Goal: Transaction & Acquisition: Purchase product/service

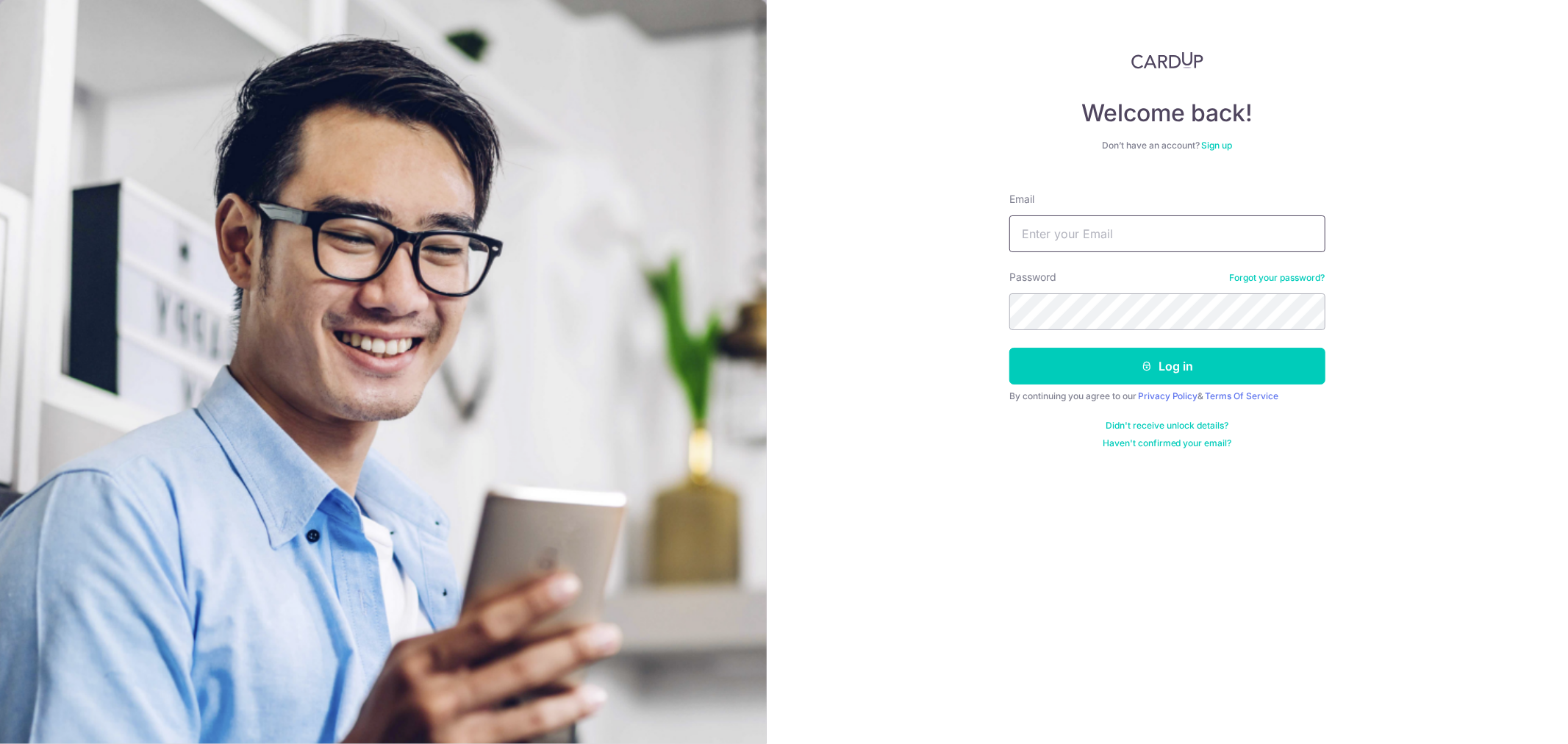
click at [1105, 239] on input "Email" at bounding box center [1168, 234] width 316 height 37
type input "[EMAIL_ADDRESS][DOMAIN_NAME]"
click at [1009, 348] on button "Log in" at bounding box center [1168, 366] width 316 height 37
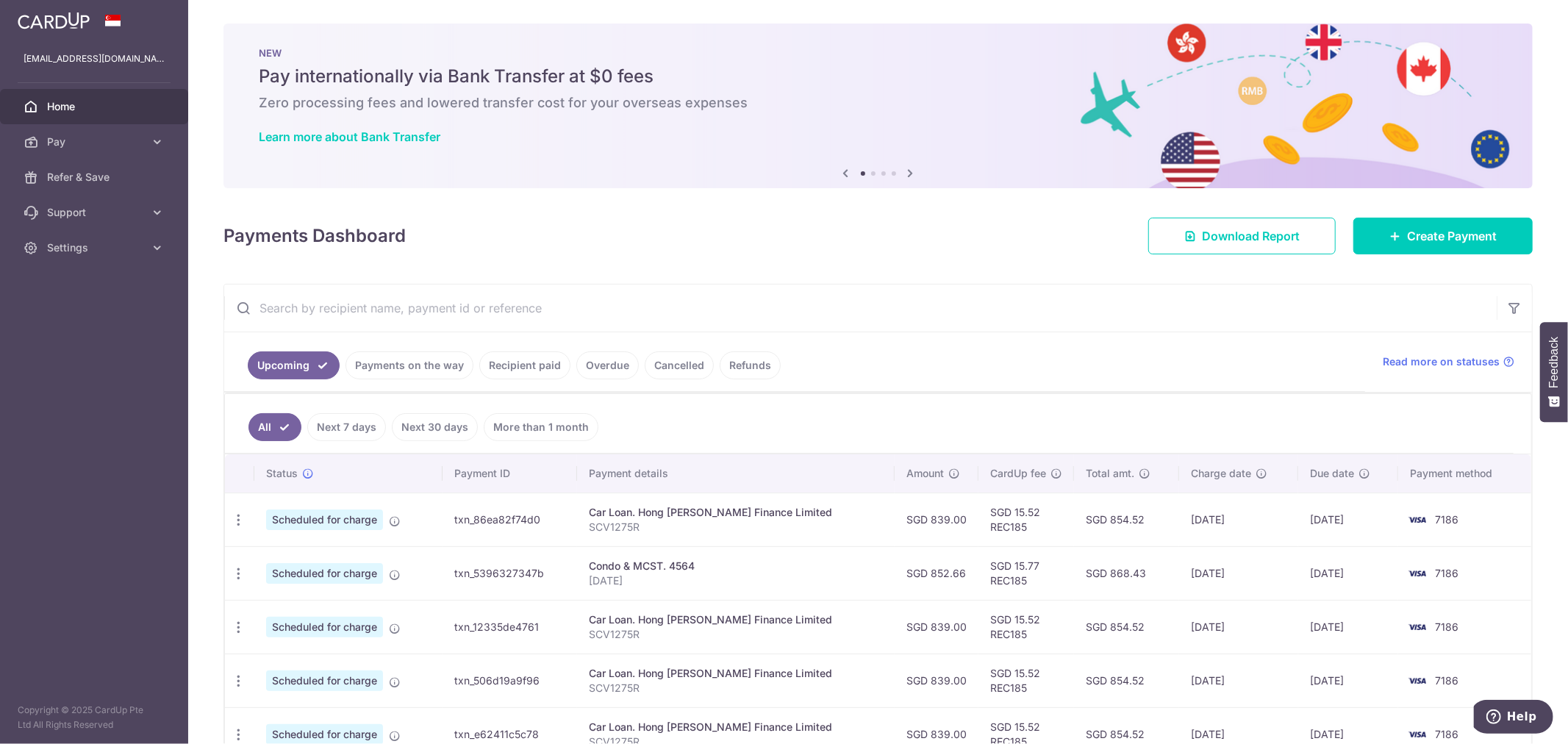
click at [954, 317] on input "text" at bounding box center [860, 308] width 1272 height 47
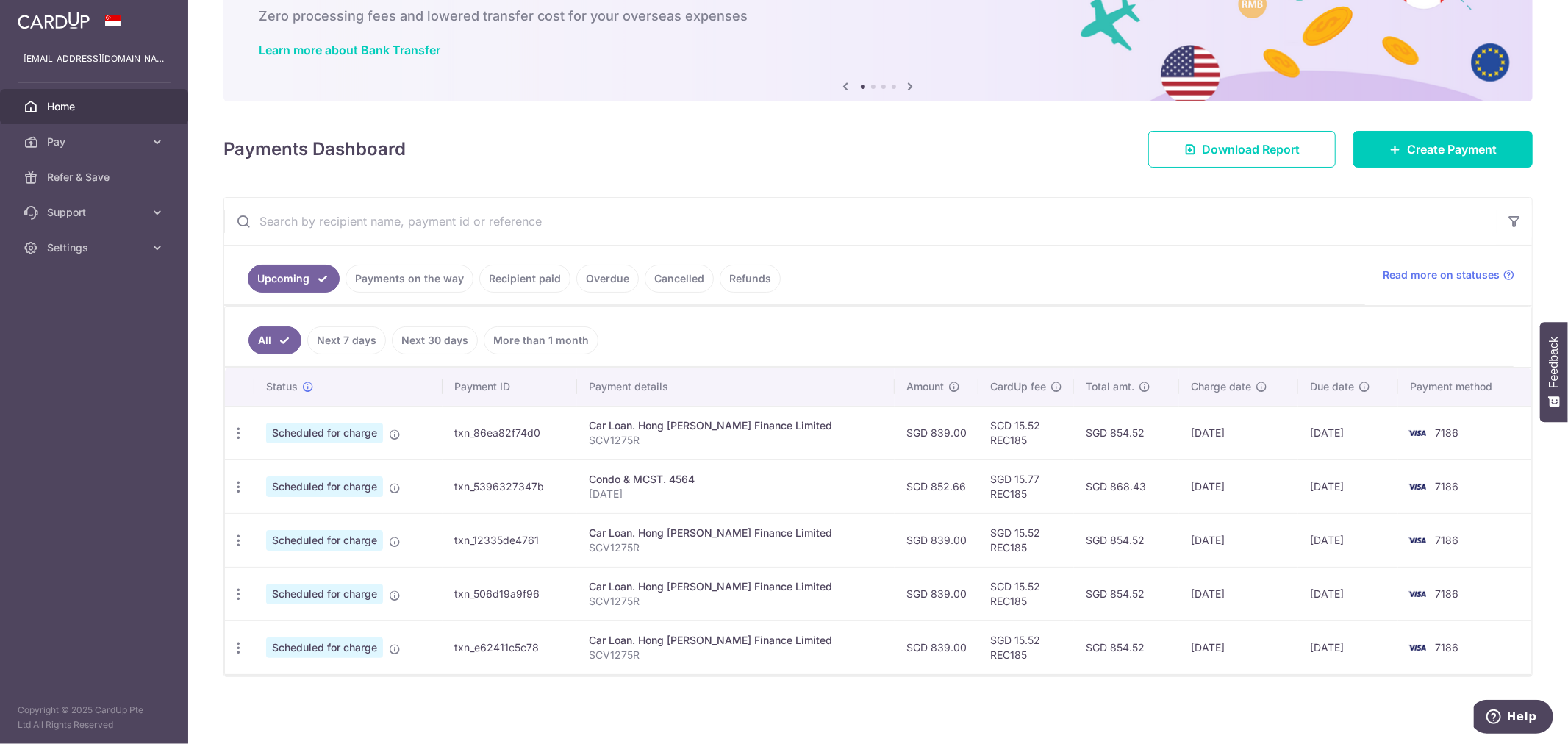
scroll to position [90, 0]
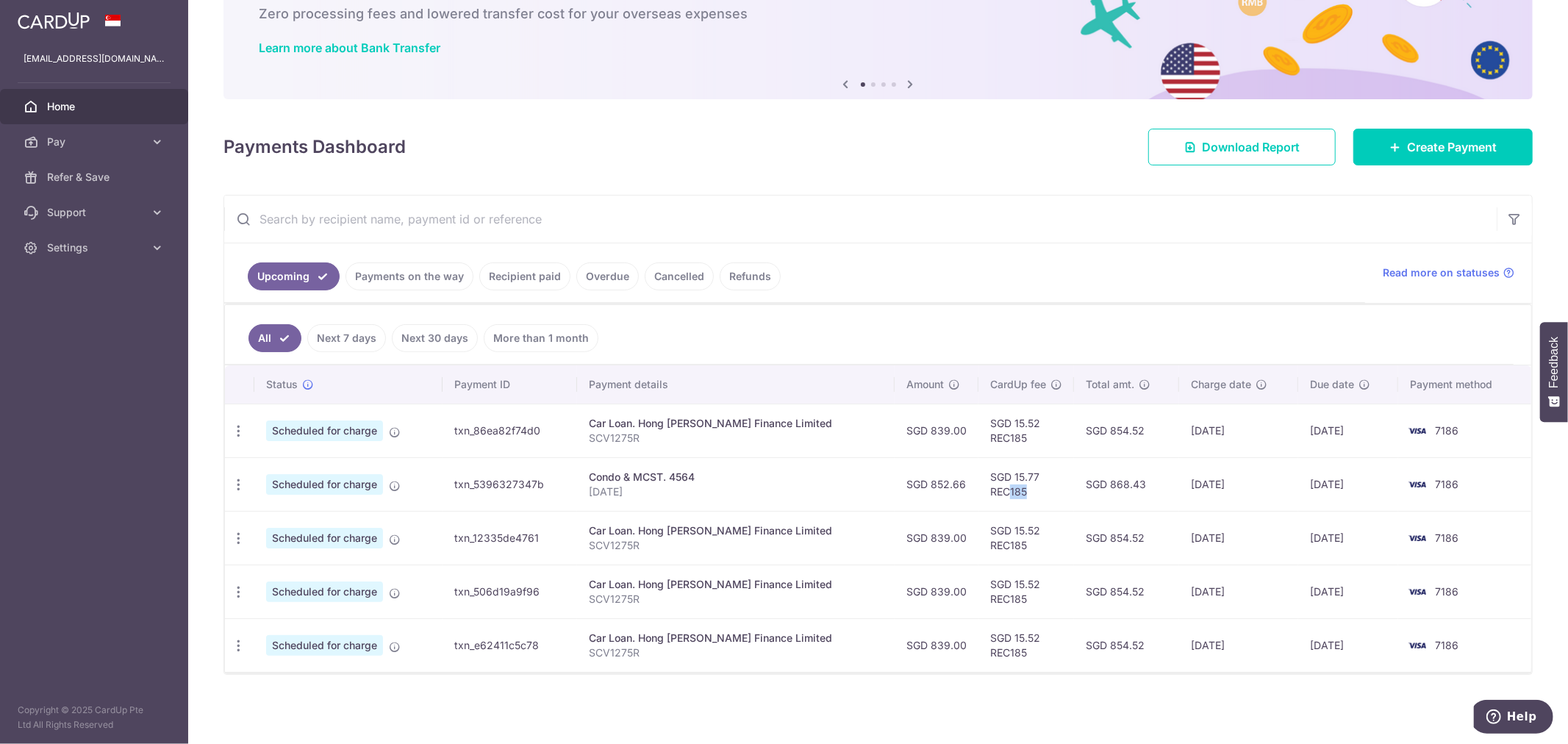
drag, startPoint x: 1016, startPoint y: 488, endPoint x: 978, endPoint y: 489, distance: 38.0
click at [978, 489] on td "SGD 15.77 REC185" at bounding box center [1025, 484] width 96 height 54
click at [1009, 495] on td "SGD 15.77 REC185" at bounding box center [1025, 484] width 96 height 54
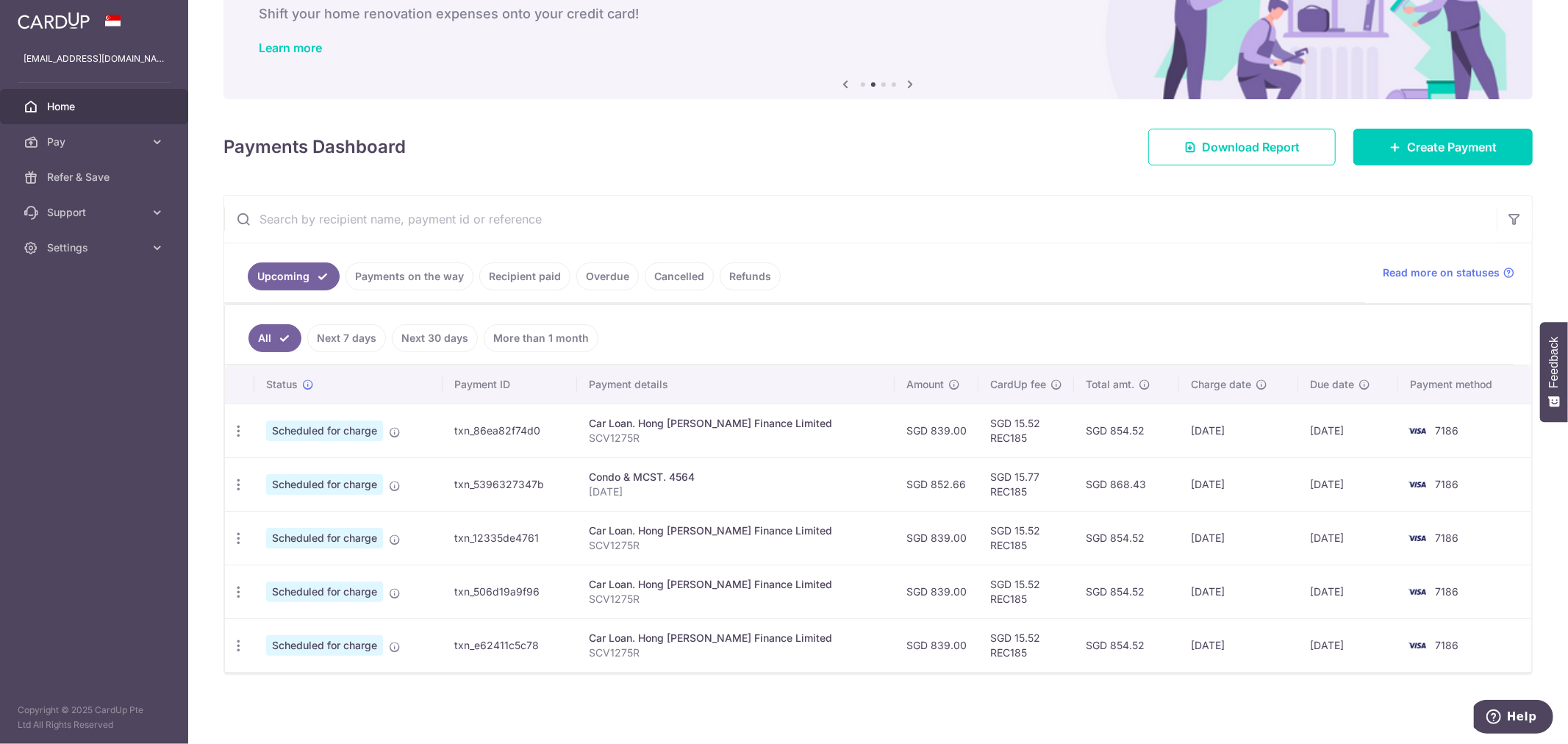
drag, startPoint x: 1229, startPoint y: 651, endPoint x: 1154, endPoint y: 638, distance: 76.1
click at [1154, 638] on tr "Update payment Cancel payment Scheduled for charge txn_e62411c5c78 Car Loan. Ho…" at bounding box center [877, 645] width 1306 height 54
click at [1183, 635] on td "06/01/2026" at bounding box center [1239, 645] width 119 height 54
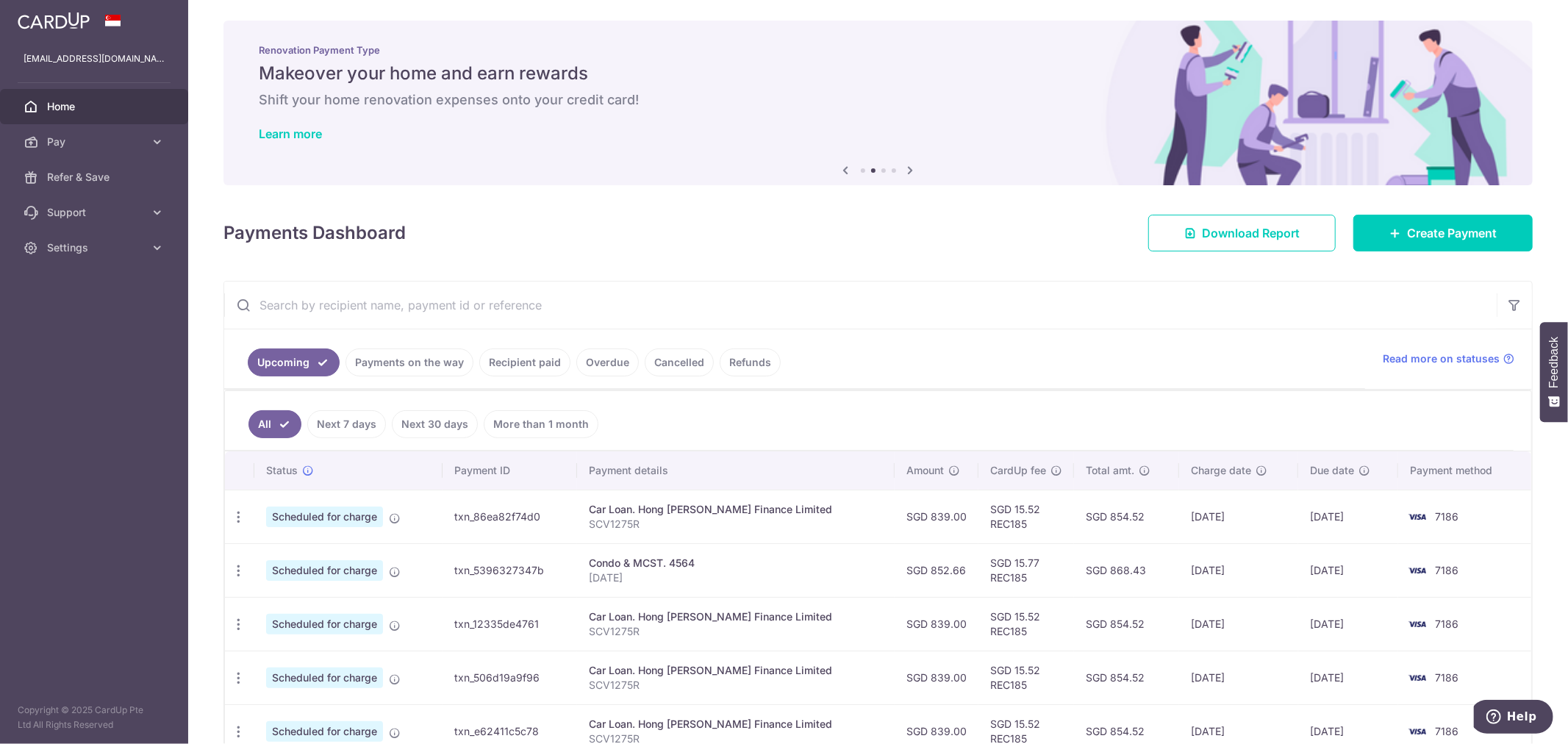
scroll to position [0, 0]
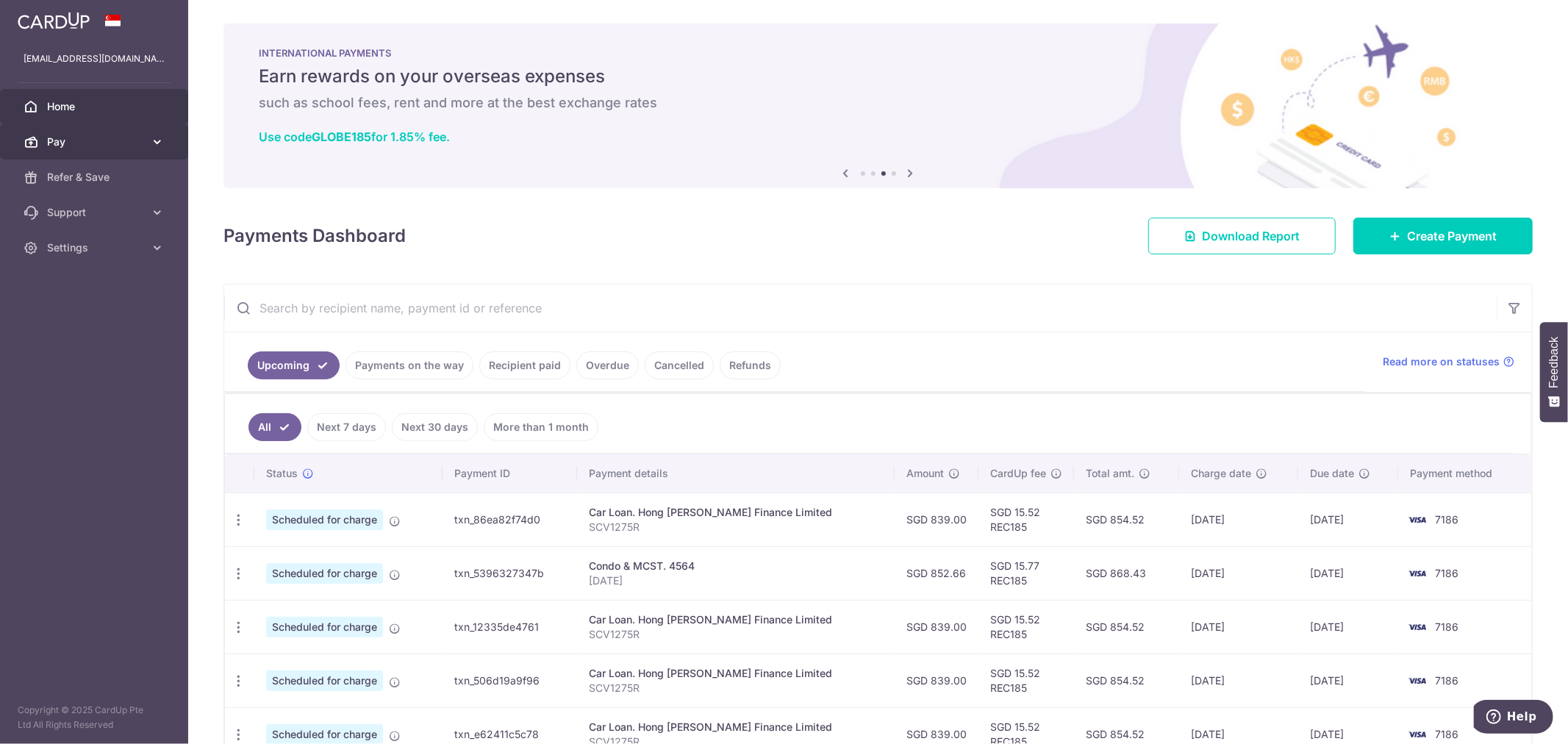
click at [112, 142] on span "Pay" at bounding box center [96, 141] width 97 height 15
click at [86, 174] on span "Payments" at bounding box center [96, 177] width 97 height 15
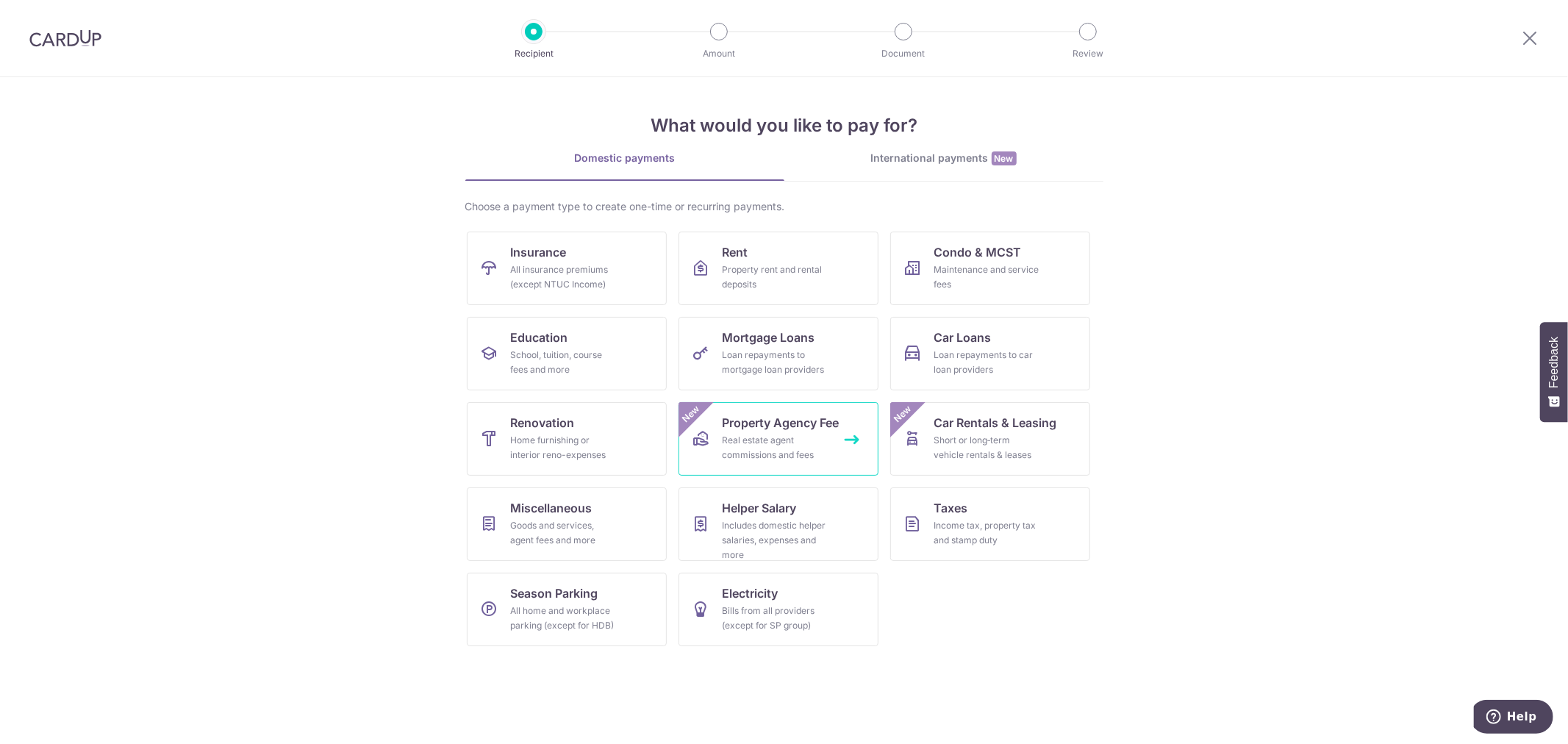
click at [818, 450] on div "Real estate agent commissions and fees" at bounding box center [775, 447] width 105 height 29
